Goal: Transaction & Acquisition: Purchase product/service

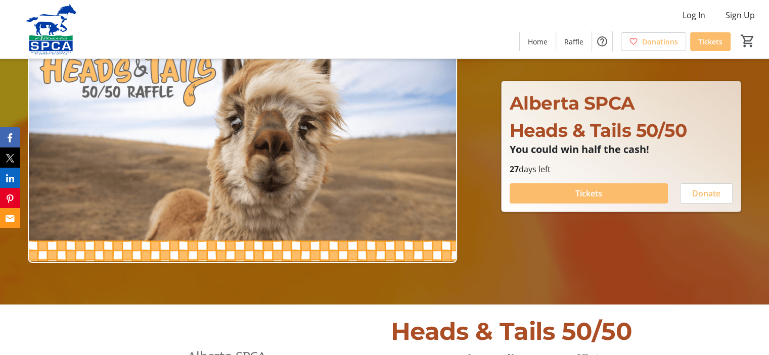
scroll to position [101, 0]
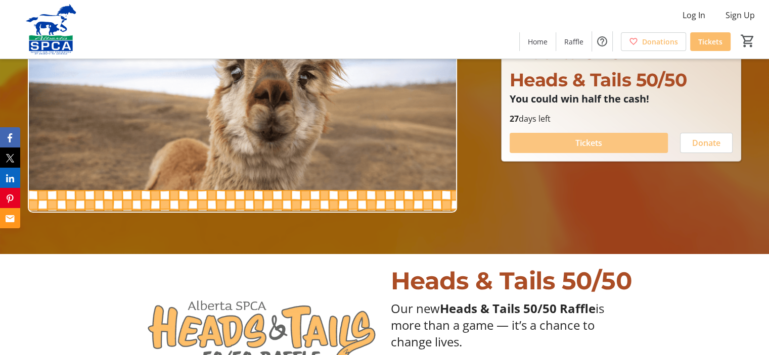
click at [578, 144] on span "Tickets" at bounding box center [588, 143] width 27 height 12
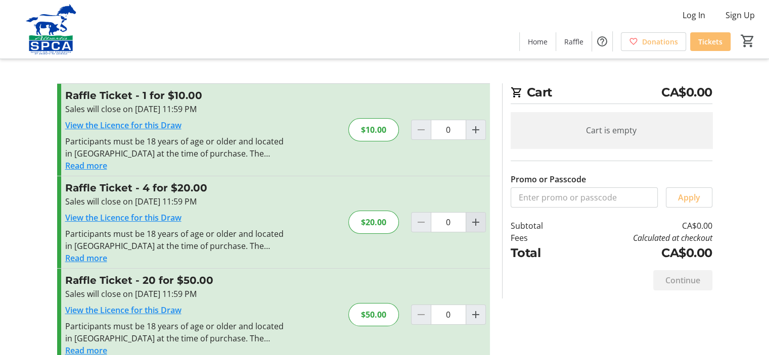
click at [475, 220] on mat-icon "Increment by one" at bounding box center [476, 222] width 12 height 12
type input "1"
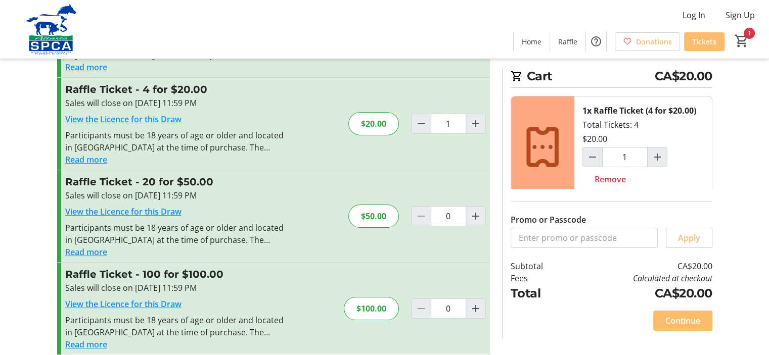
scroll to position [109, 0]
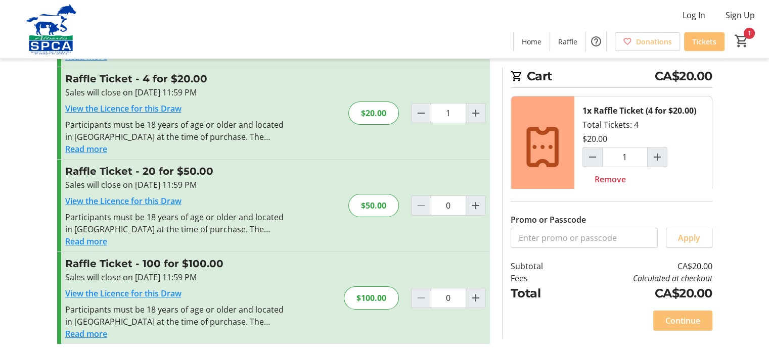
click at [677, 321] on span "Continue" at bounding box center [682, 321] width 35 height 12
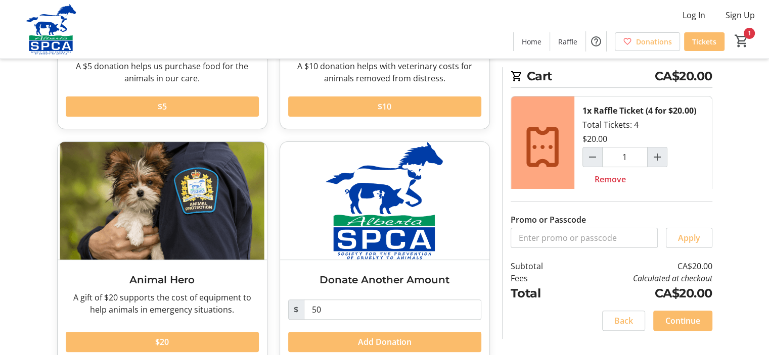
scroll to position [224, 0]
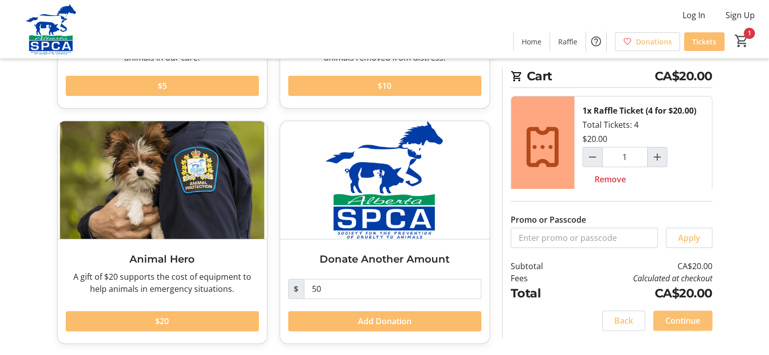
click at [681, 323] on span "Continue" at bounding box center [682, 321] width 35 height 12
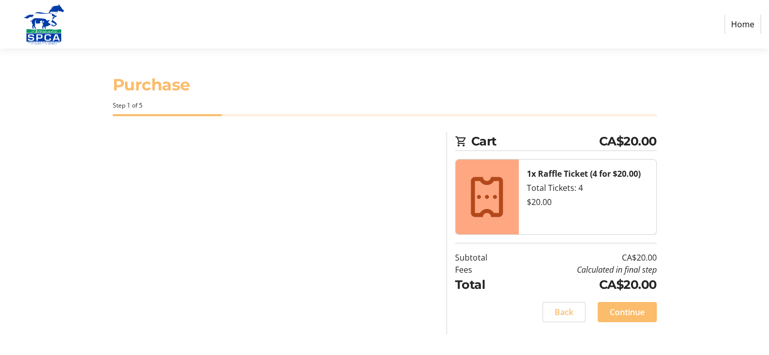
select select "CA"
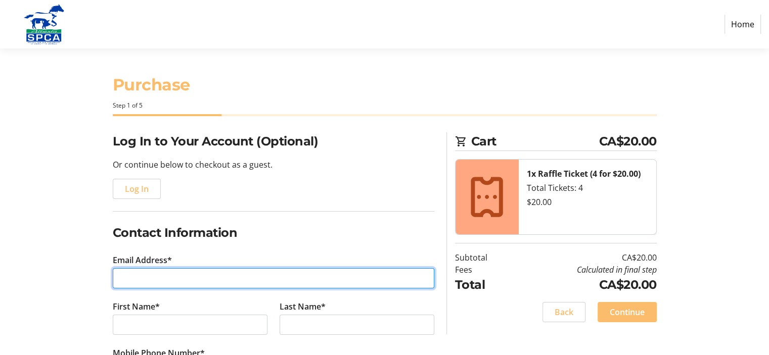
click at [199, 279] on input "Email Address*" at bounding box center [273, 278] width 321 height 20
type input "[EMAIL_ADDRESS][DOMAIN_NAME]"
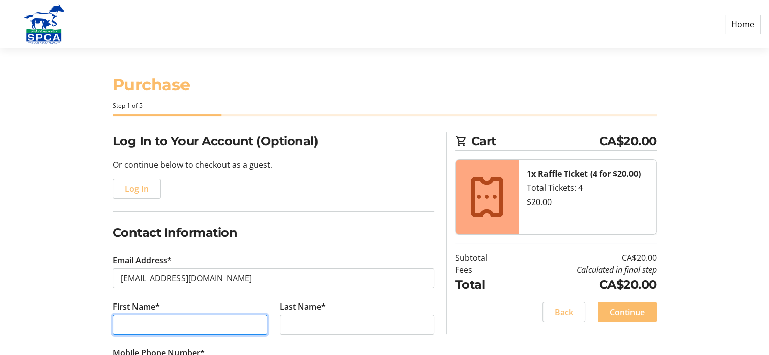
type input "[PERSON_NAME]"
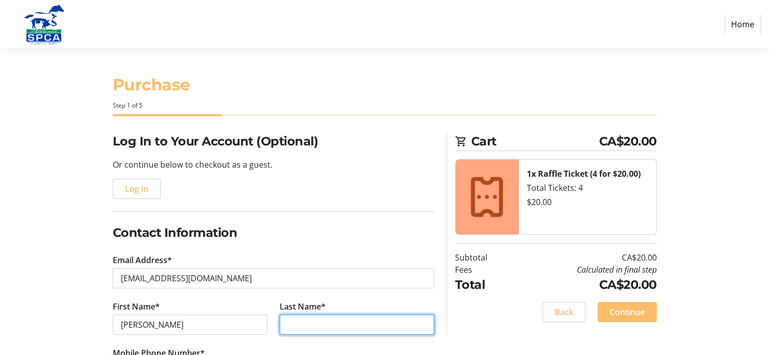
type input "[PERSON_NAME]"
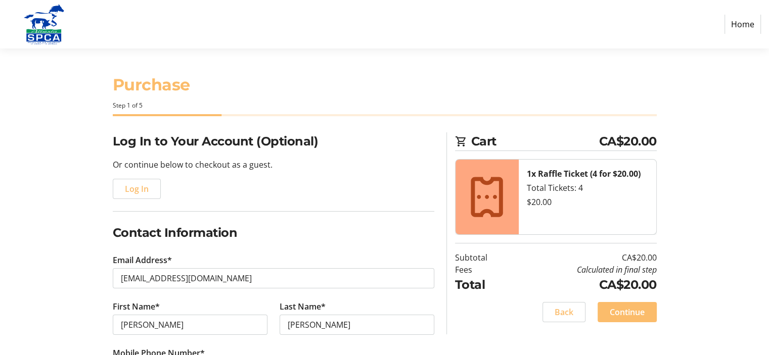
type input "[PHONE_NUMBER]"
type input "#33 [STREET_ADDRESS]"
type input "Lethbridge"
select select "AB"
type input "T1H 4M9"
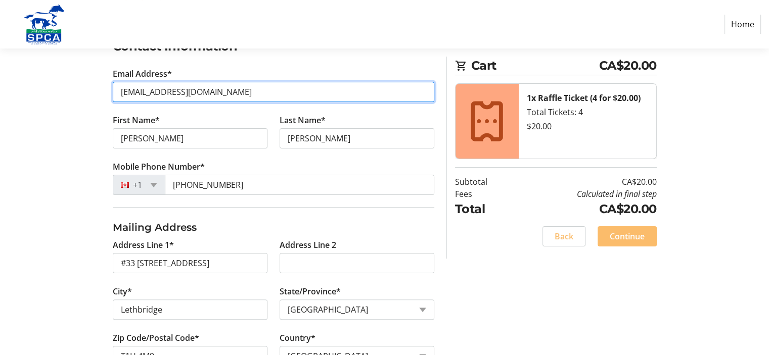
scroll to position [202, 0]
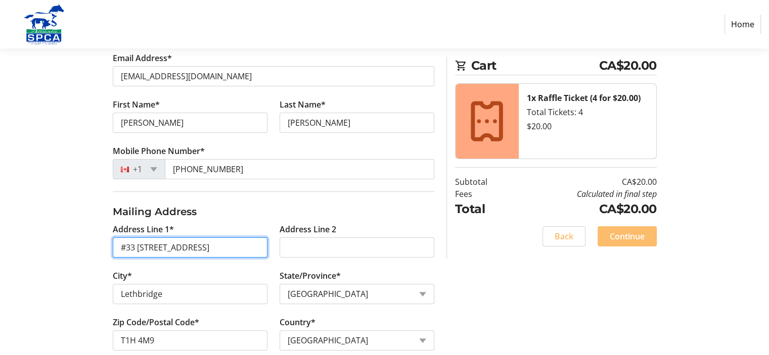
drag, startPoint x: 217, startPoint y: 248, endPoint x: 112, endPoint y: 250, distance: 105.2
click at [113, 249] on input "#33 [STREET_ADDRESS]" at bounding box center [190, 248] width 155 height 20
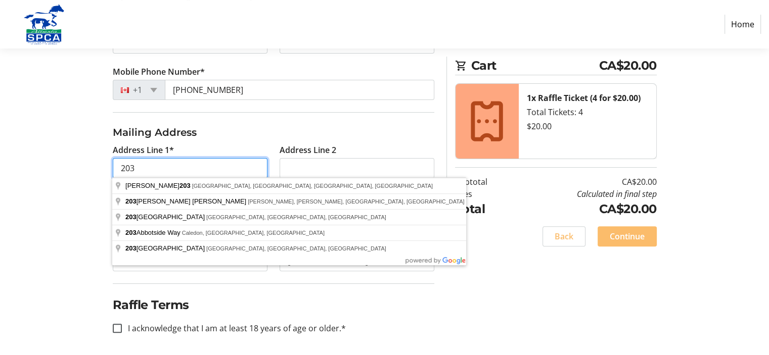
scroll to position [283, 0]
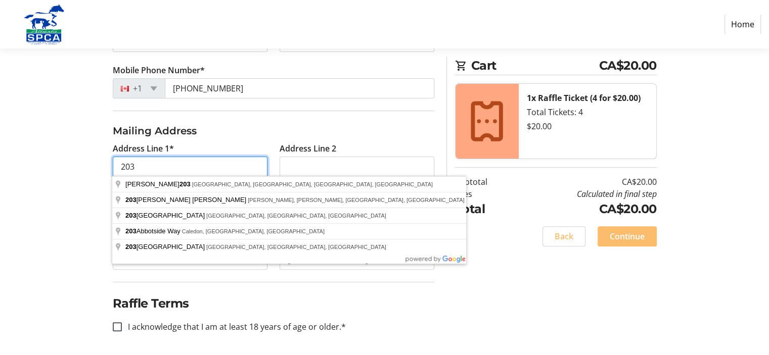
drag, startPoint x: 135, startPoint y: 164, endPoint x: 129, endPoint y: 164, distance: 6.1
click at [129, 164] on input "203" at bounding box center [190, 167] width 155 height 20
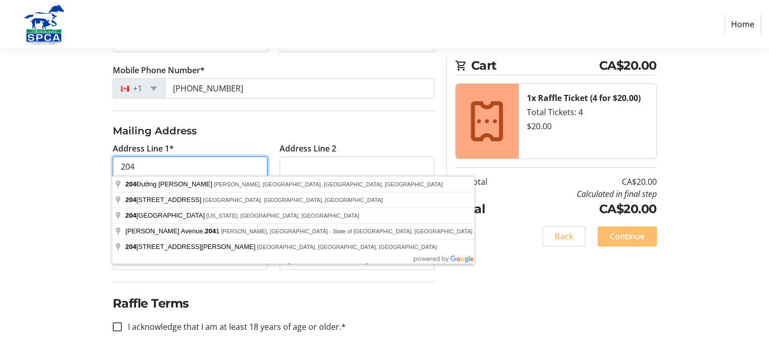
click at [153, 170] on input "204" at bounding box center [190, 167] width 155 height 20
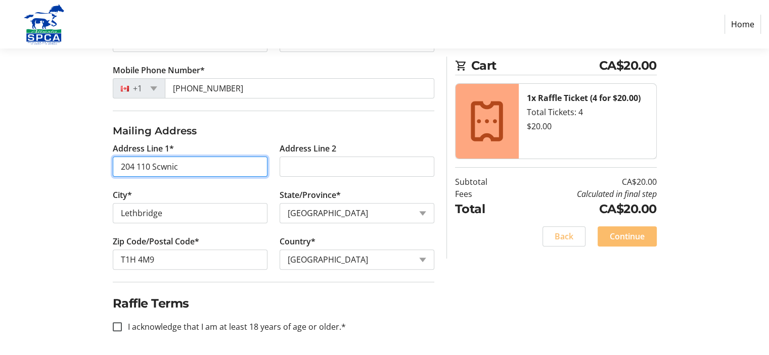
click at [160, 165] on input "204 110 Scwnic" at bounding box center [190, 167] width 155 height 20
drag, startPoint x: 178, startPoint y: 165, endPoint x: 186, endPoint y: 171, distance: 10.8
click at [178, 165] on input "204 110 Scenic" at bounding box center [190, 167] width 155 height 20
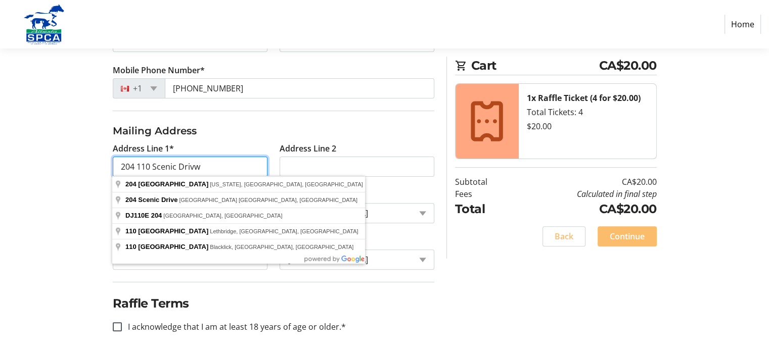
drag, startPoint x: 203, startPoint y: 165, endPoint x: 194, endPoint y: 165, distance: 9.1
click at [194, 165] on input "204 110 Scenic Drivw" at bounding box center [190, 167] width 155 height 20
click at [135, 164] on input "[STREET_ADDRESS]" at bounding box center [190, 167] width 155 height 20
click at [245, 166] on input "[STREET_ADDRESS]" at bounding box center [190, 167] width 155 height 20
click at [134, 165] on input "[STREET_ADDRESS]" at bounding box center [190, 167] width 155 height 20
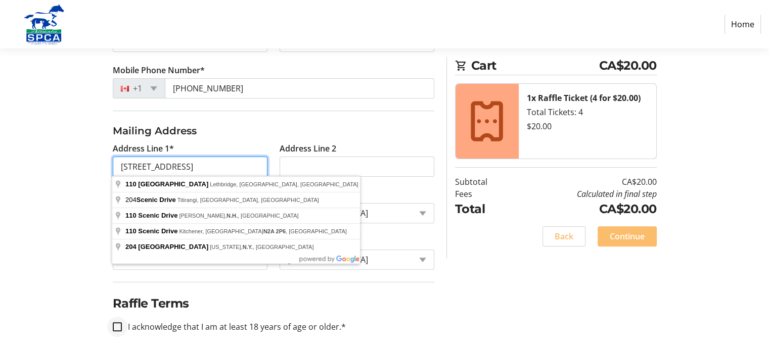
type input "[STREET_ADDRESS]"
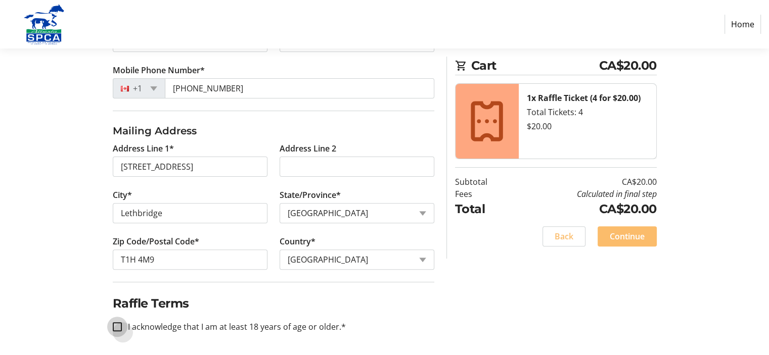
click at [116, 323] on input "I acknowledge that I am at least 18 years of age or older.*" at bounding box center [117, 326] width 9 height 9
checkbox input "true"
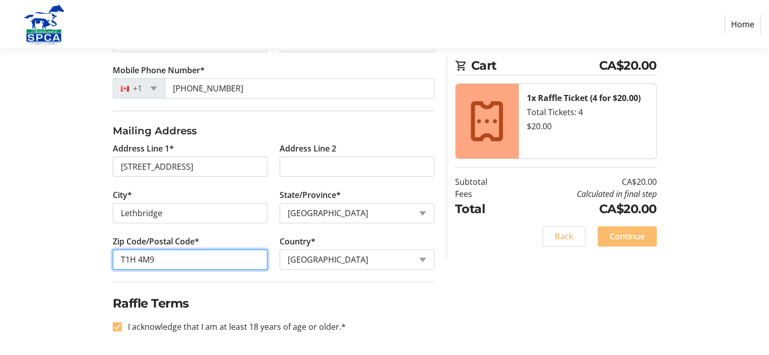
drag, startPoint x: 155, startPoint y: 258, endPoint x: 139, endPoint y: 257, distance: 16.2
click at [138, 257] on input "T1H 4M9" at bounding box center [190, 260] width 155 height 20
type input "T1H 5L9"
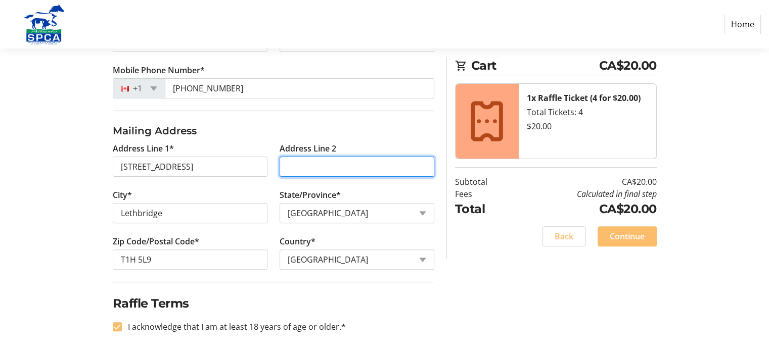
type input "204"
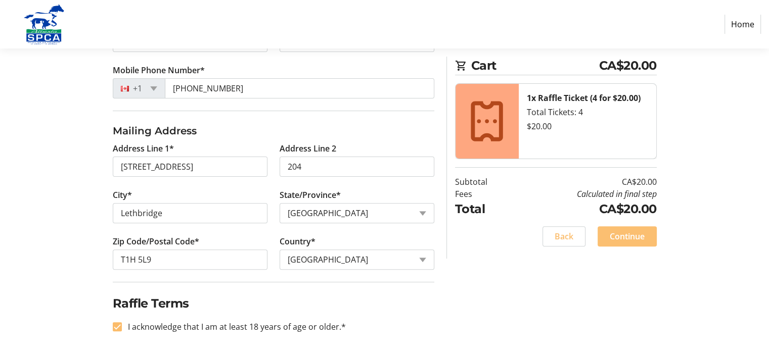
click at [629, 238] on span "Continue" at bounding box center [627, 236] width 35 height 12
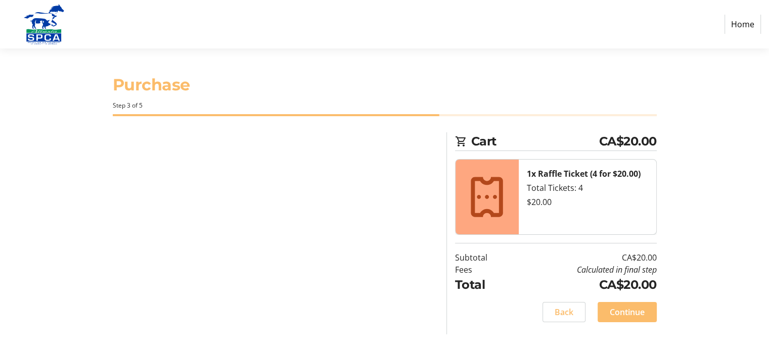
scroll to position [0, 0]
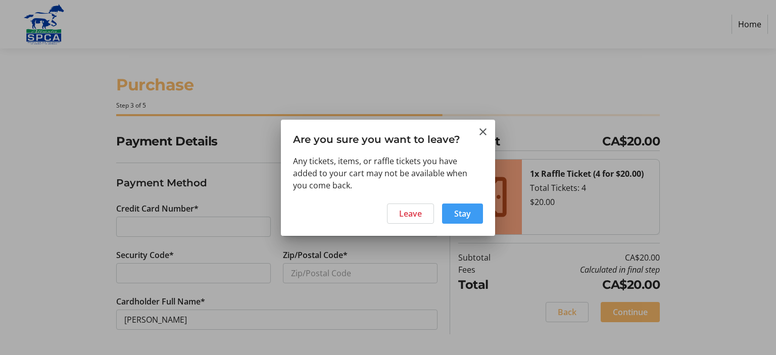
click at [461, 213] on span "Stay" at bounding box center [462, 214] width 17 height 12
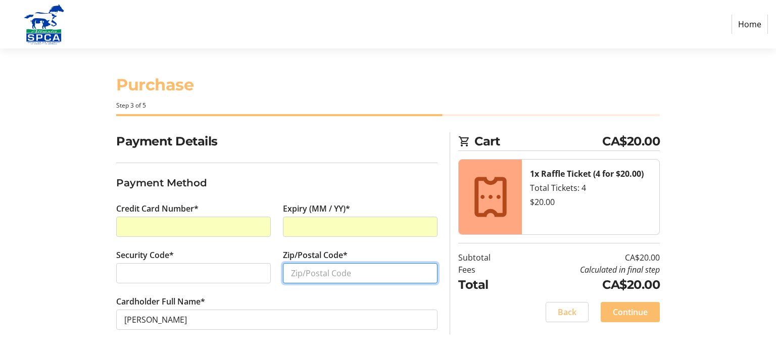
click at [354, 270] on input "Zip/Postal Code*" at bounding box center [360, 273] width 155 height 20
drag, startPoint x: 324, startPoint y: 271, endPoint x: 313, endPoint y: 273, distance: 11.9
click at [313, 273] on input "T1H 5M9" at bounding box center [360, 273] width 155 height 20
type input "T1H 5L9"
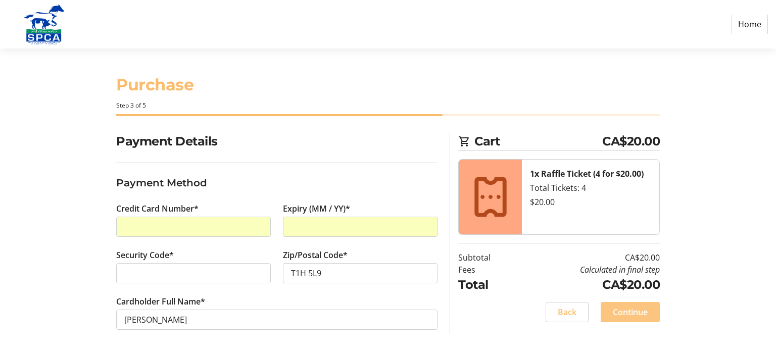
click at [633, 315] on span "Continue" at bounding box center [630, 312] width 35 height 12
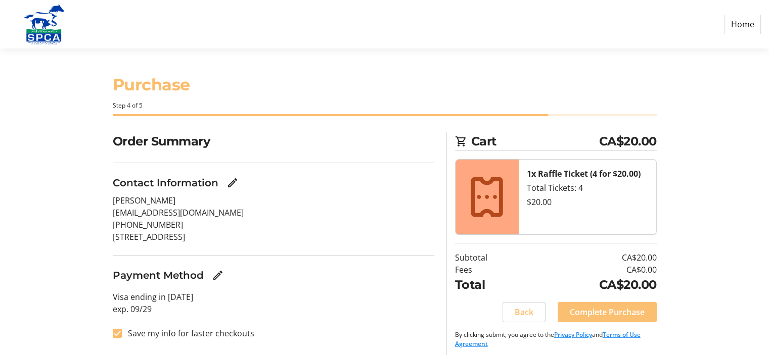
click at [602, 313] on span "Complete Purchase" at bounding box center [607, 312] width 75 height 12
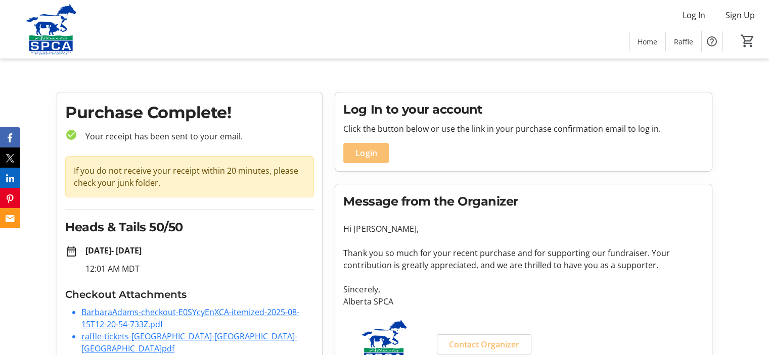
click at [365, 149] on span "Login" at bounding box center [365, 153] width 21 height 12
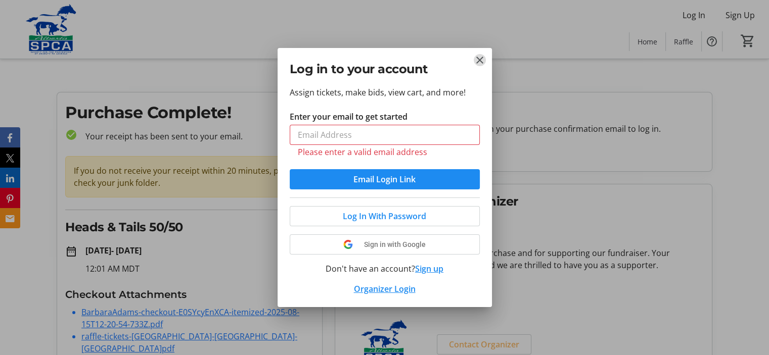
click at [478, 65] on mat-icon "Close" at bounding box center [480, 60] width 12 height 12
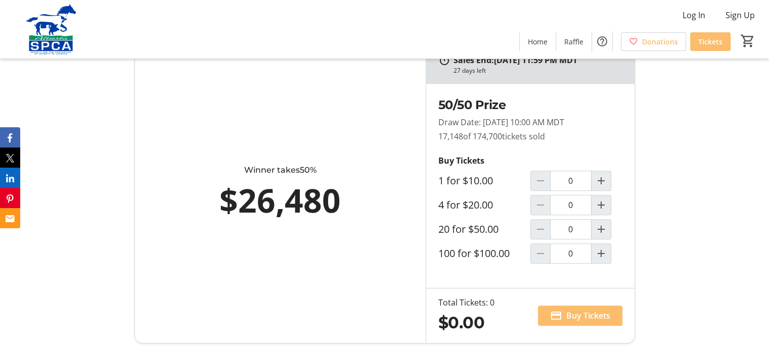
scroll to position [556, 0]
